Goal: Use online tool/utility

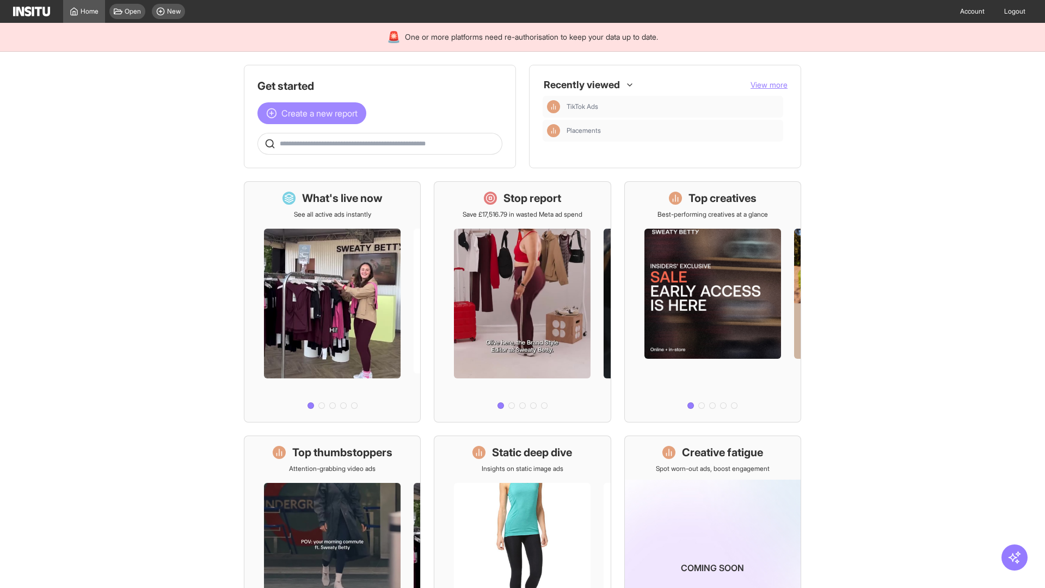
click at [315, 113] on span "Create a new report" at bounding box center [319, 113] width 76 height 13
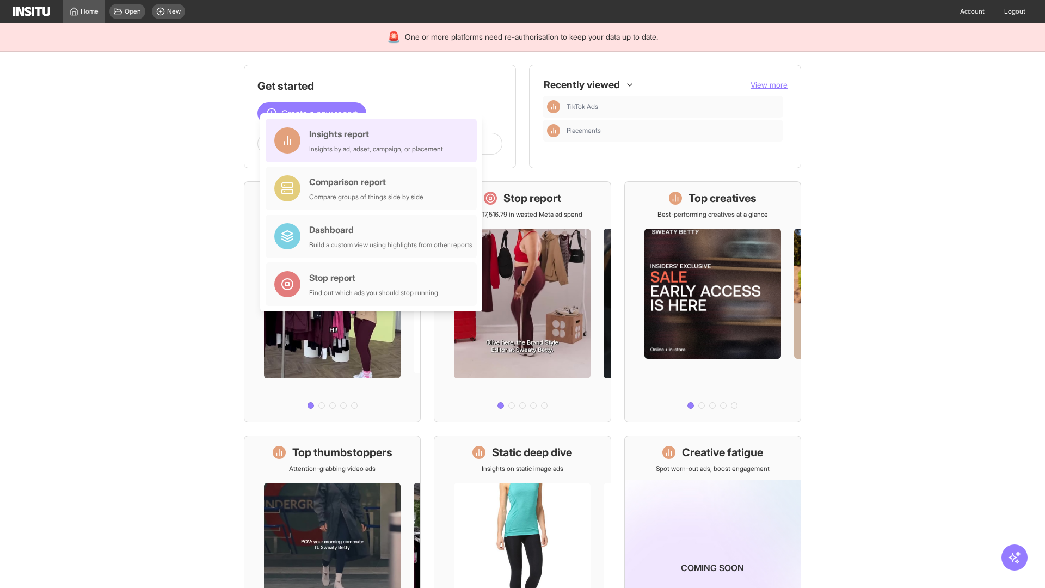
click at [374, 140] on div "Insights report Insights by ad, adset, campaign, or placement" at bounding box center [376, 140] width 134 height 26
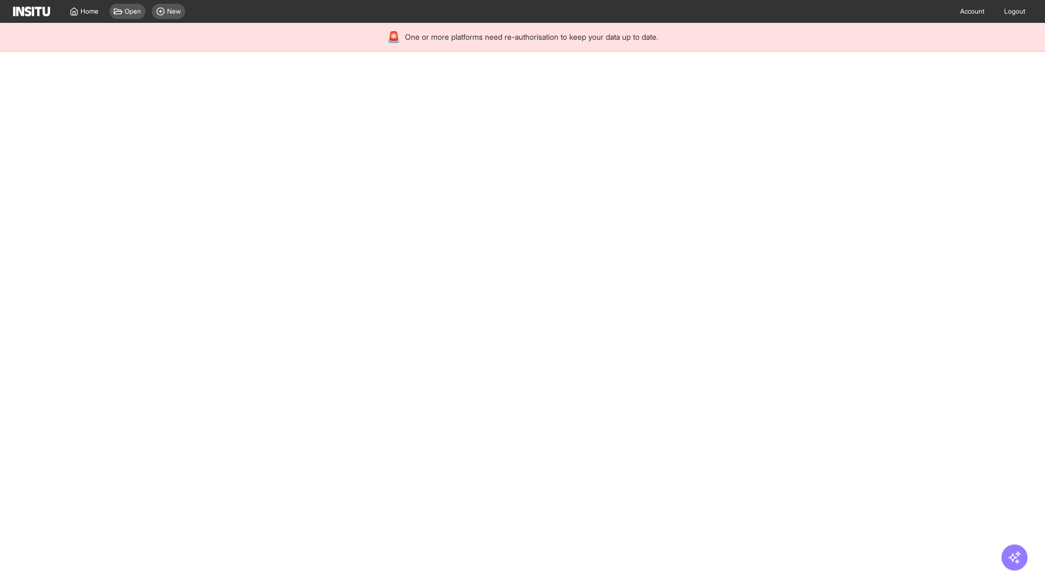
select select "**"
